Goal: Task Accomplishment & Management: Manage account settings

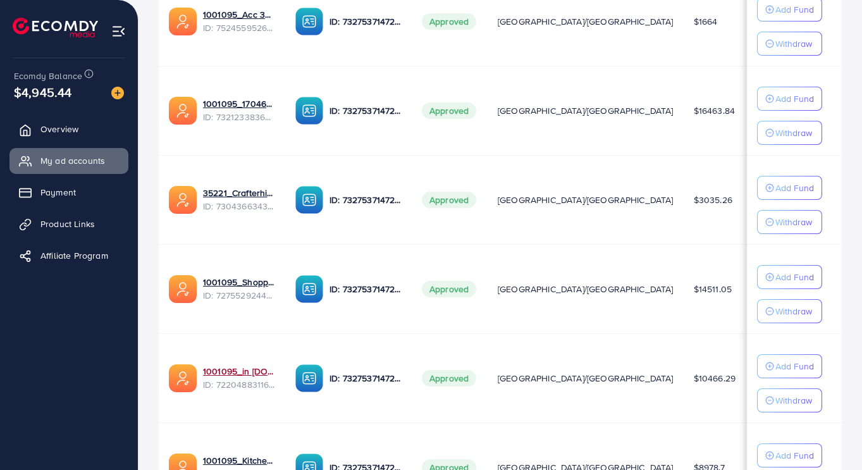
click at [251, 369] on link "1001095_in [DOMAIN_NAME]_1681150971525" at bounding box center [239, 371] width 72 height 13
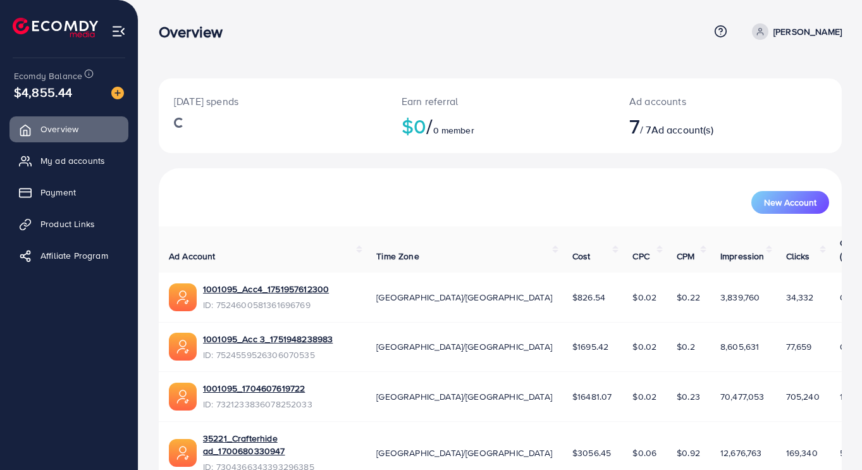
click at [101, 173] on link "My ad accounts" at bounding box center [68, 160] width 119 height 25
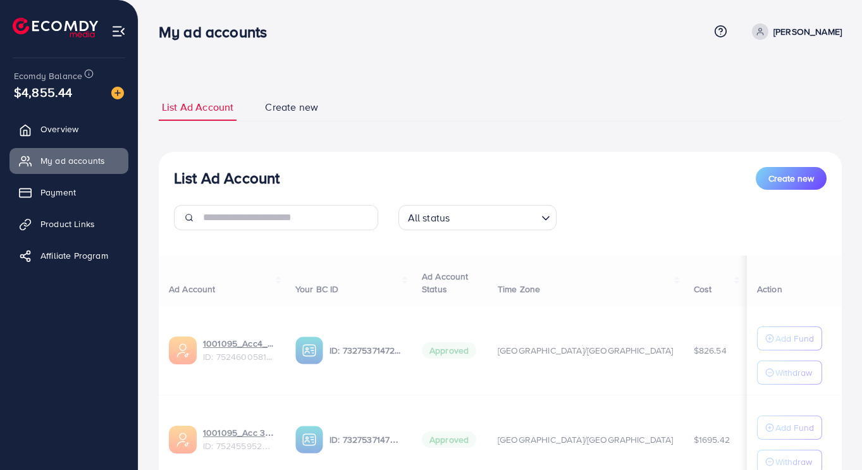
click at [94, 161] on span "My ad accounts" at bounding box center [72, 160] width 65 height 13
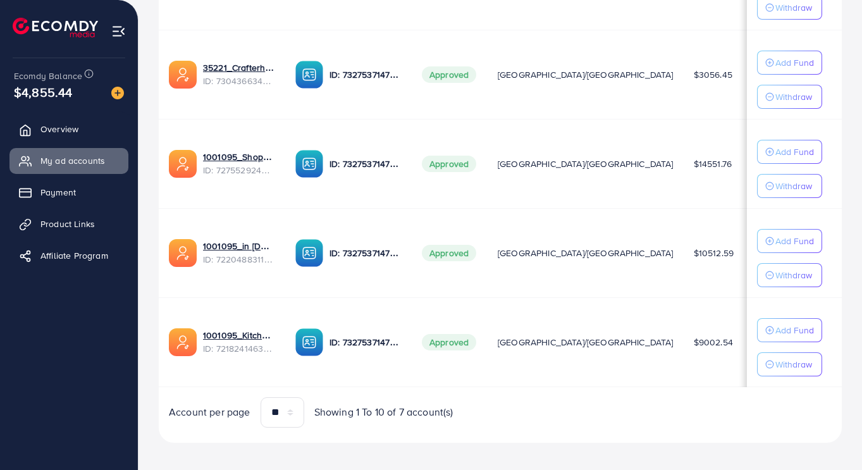
scroll to position [554, 0]
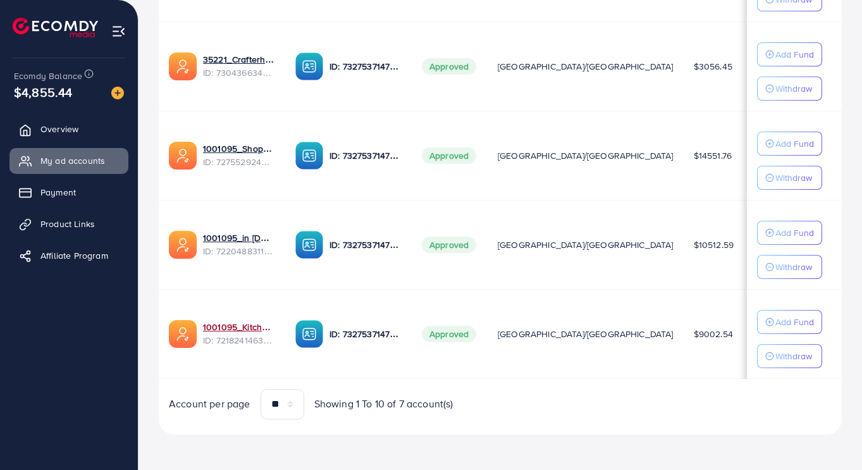
click at [226, 327] on link "1001095_Kitchenlyst_1680641549988" at bounding box center [239, 327] width 72 height 13
click at [219, 233] on link "1001095_in [DOMAIN_NAME]_1681150971525" at bounding box center [239, 237] width 72 height 13
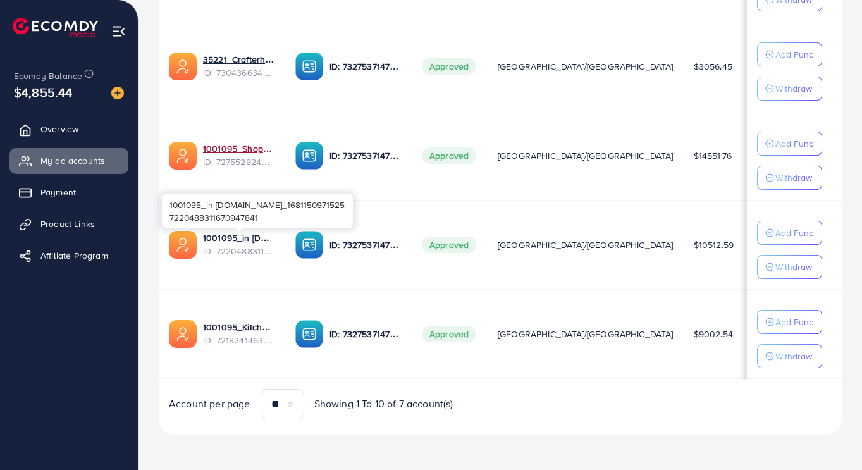
click at [238, 149] on link "1001095_Shopping Center" at bounding box center [239, 148] width 72 height 13
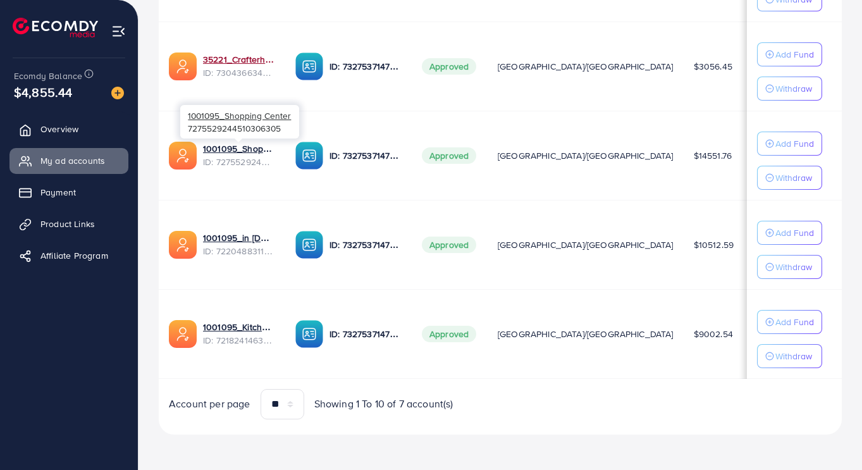
click at [219, 62] on link "35221_Crafterhide ad_1700680330947" at bounding box center [239, 59] width 72 height 13
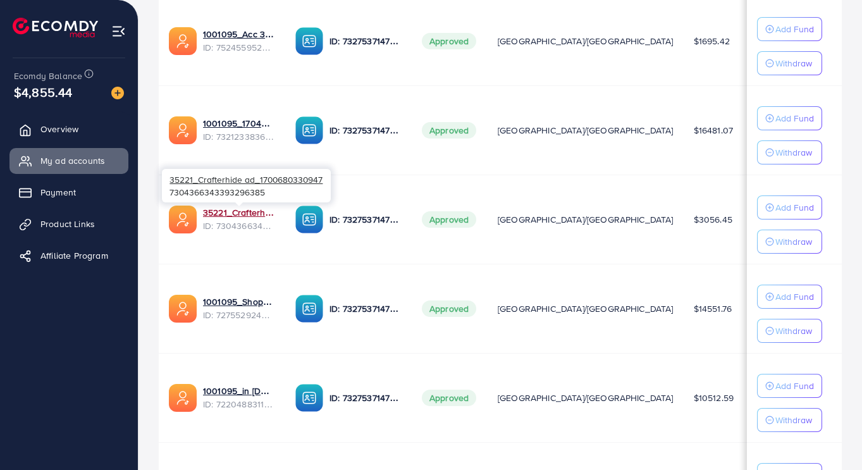
scroll to position [399, 0]
click at [213, 125] on link "1001095_1704607619722" at bounding box center [239, 122] width 72 height 13
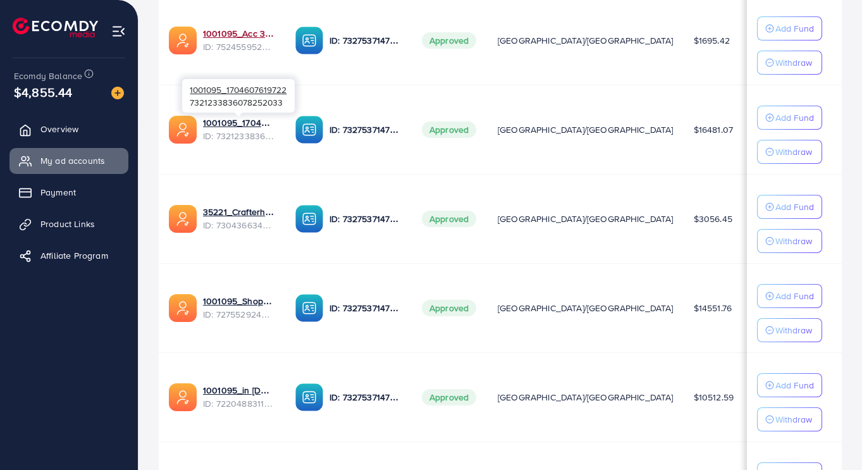
click at [214, 36] on link "1001095_Acc 3_1751948238983" at bounding box center [239, 33] width 72 height 13
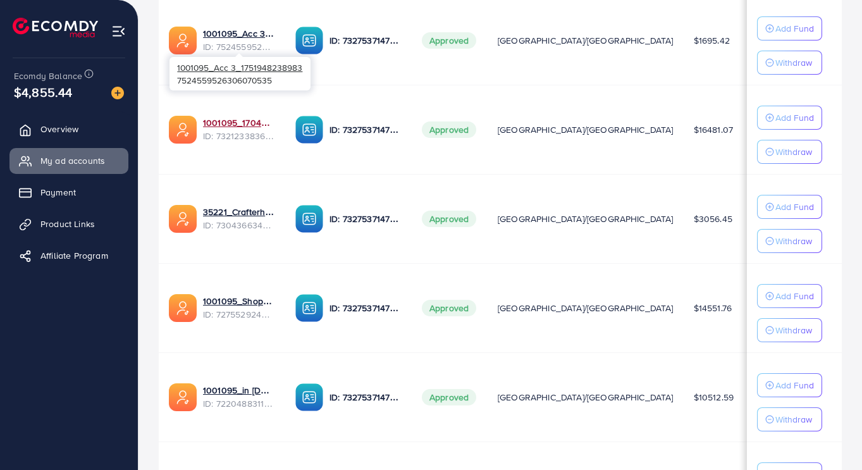
click at [216, 125] on link "1001095_1704607619722" at bounding box center [239, 122] width 72 height 13
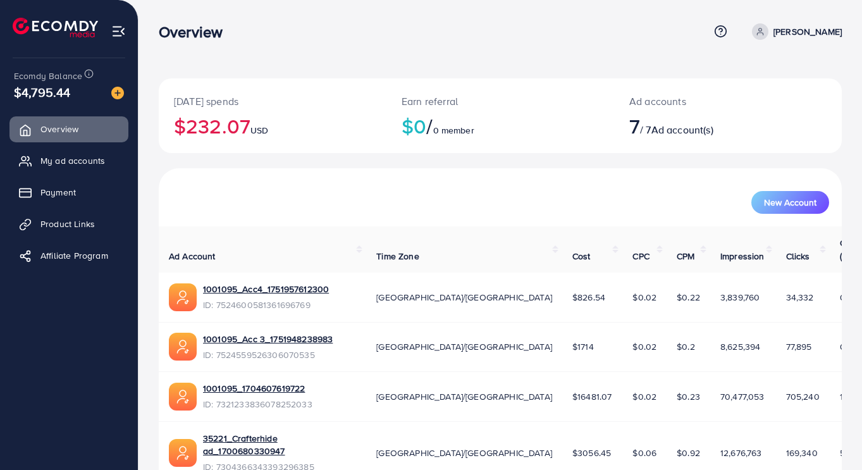
click at [78, 158] on span "My ad accounts" at bounding box center [72, 160] width 65 height 13
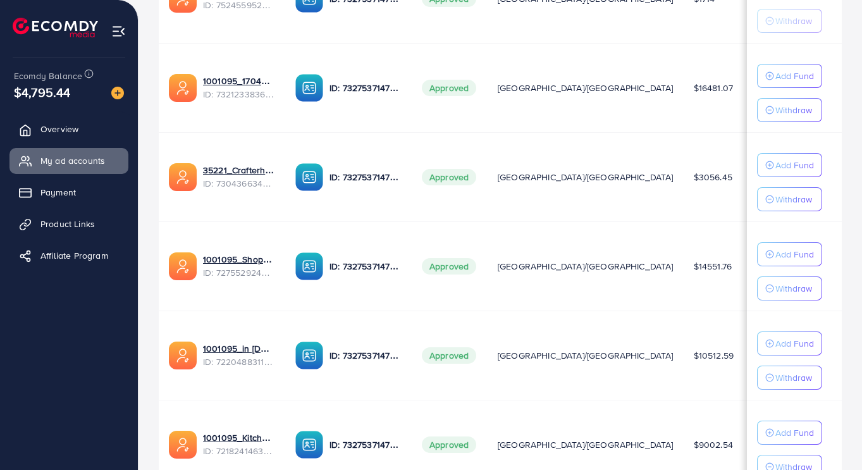
scroll to position [438, 0]
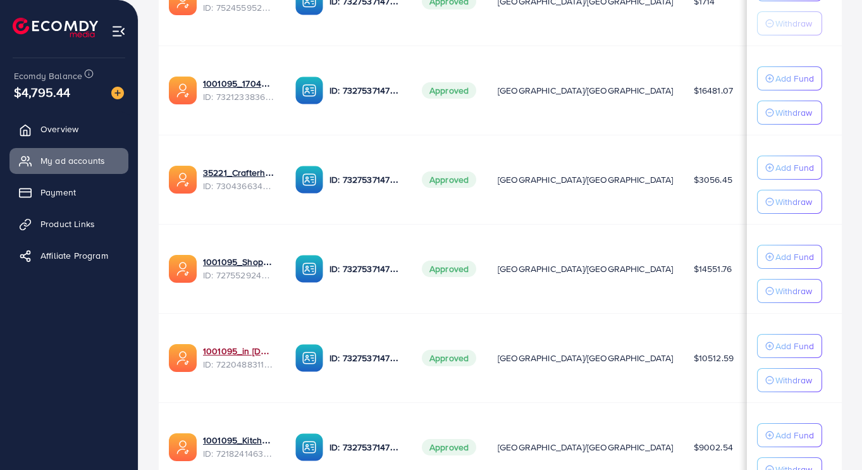
click at [238, 354] on link "1001095_in [DOMAIN_NAME]_1681150971525" at bounding box center [239, 351] width 72 height 13
click at [242, 266] on link "1001095_Shopping Center" at bounding box center [239, 261] width 72 height 13
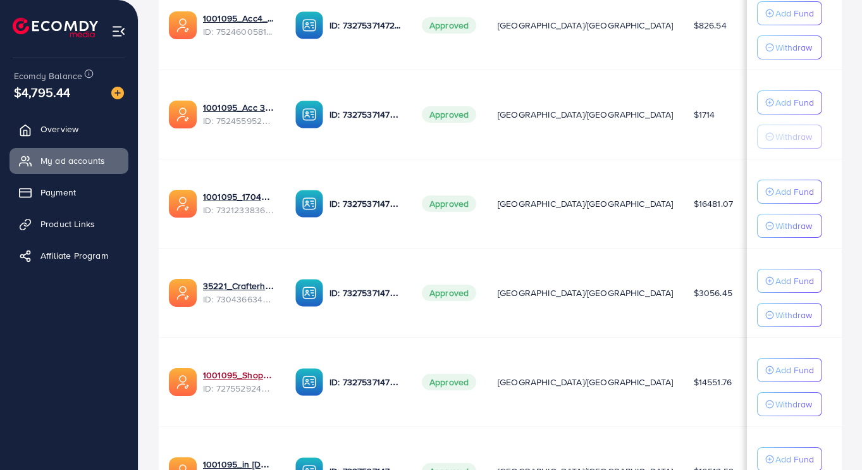
scroll to position [328, 0]
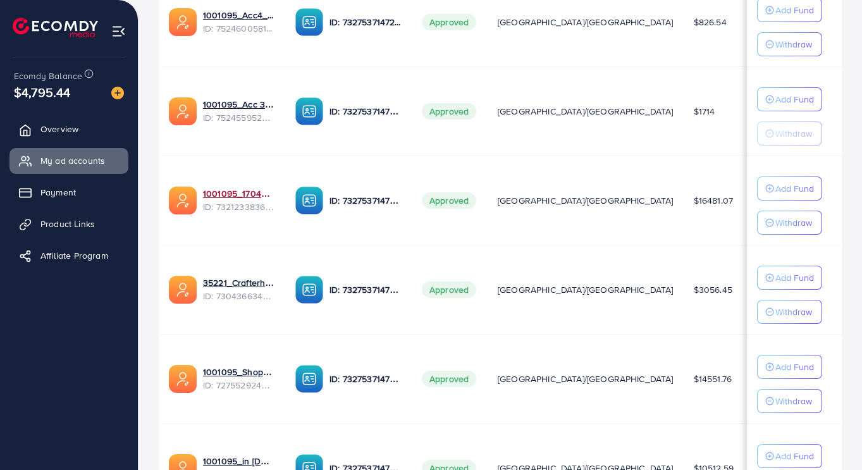
click at [237, 196] on link "1001095_1704607619722" at bounding box center [239, 193] width 72 height 13
